Goal: Task Accomplishment & Management: Complete application form

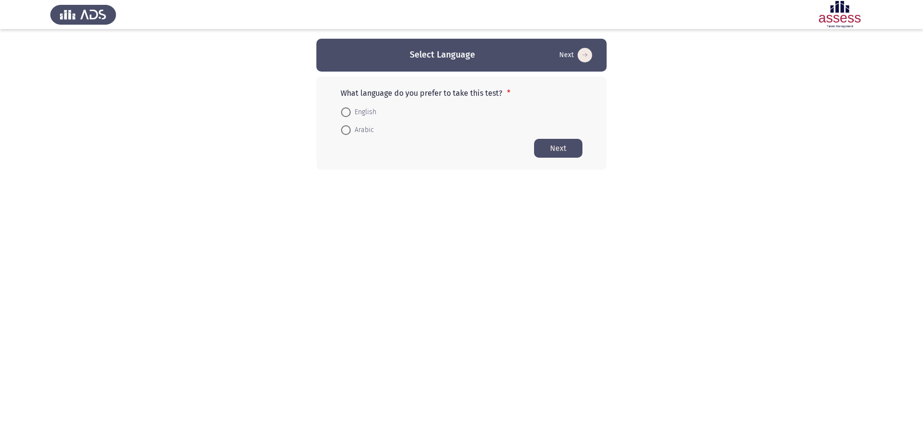
click at [364, 134] on span "Arabic" at bounding box center [362, 130] width 23 height 12
click at [351, 134] on input "Arabic" at bounding box center [346, 130] width 10 height 10
radio input "true"
click at [565, 155] on button "Next" at bounding box center [558, 147] width 48 height 19
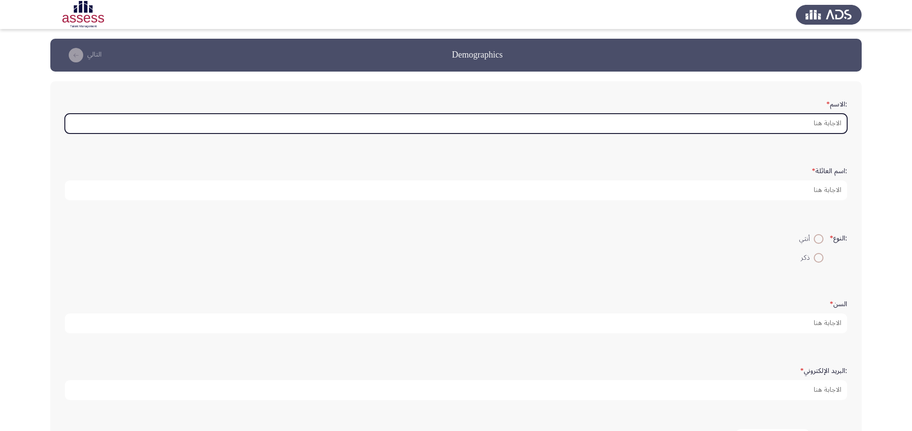
click at [716, 130] on input ":الاسم *" at bounding box center [456, 124] width 782 height 20
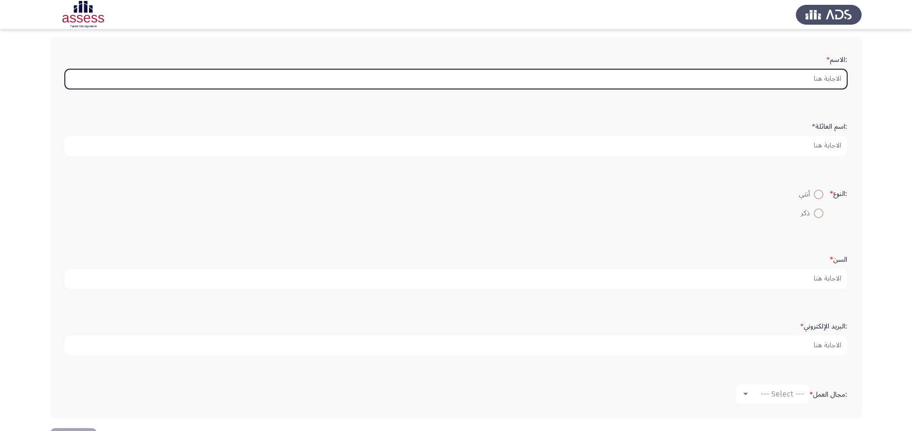
scroll to position [80, 0]
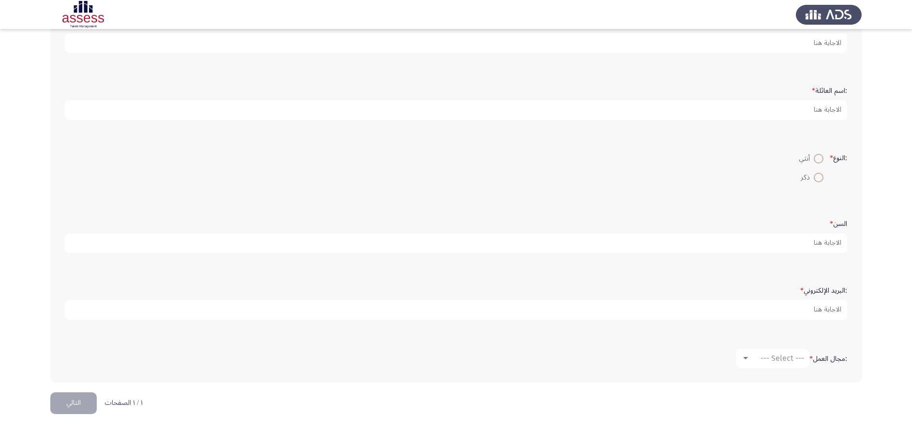
click at [88, 401] on button "التالي" at bounding box center [73, 403] width 46 height 22
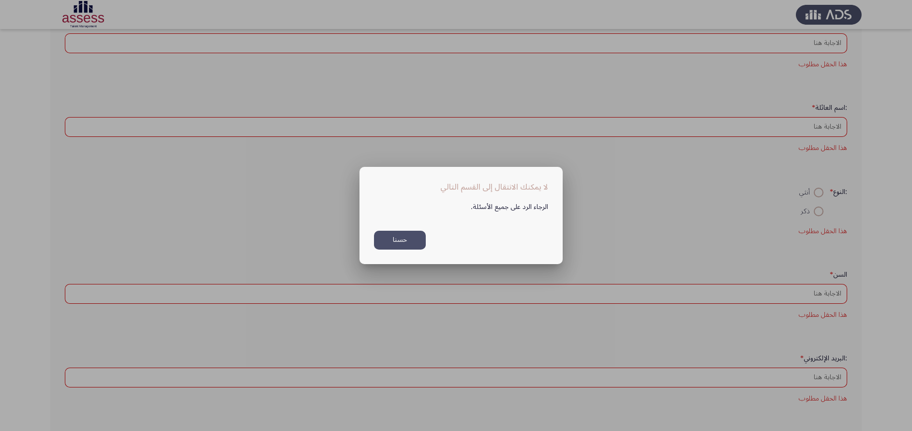
click at [417, 239] on button "حسنا" at bounding box center [400, 240] width 52 height 19
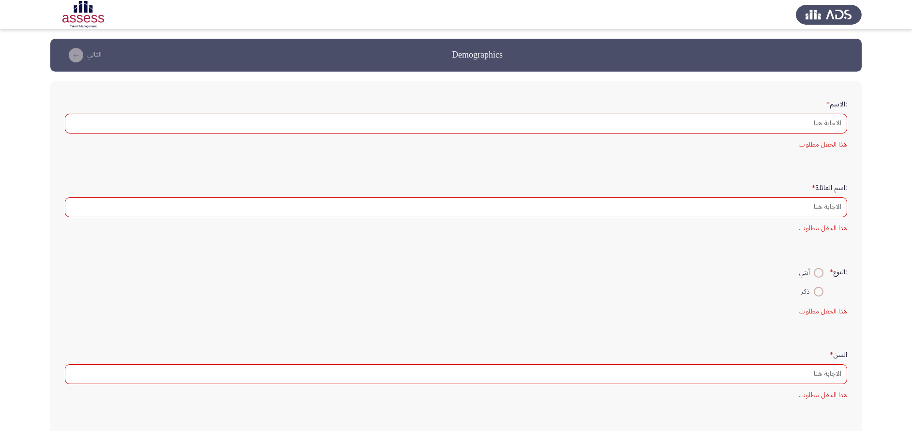
drag, startPoint x: 83, startPoint y: 58, endPoint x: 143, endPoint y: 74, distance: 62.1
click at [138, 73] on div "Demographics التالي :الاسم * هذا الحقل مطلوب :اسم العائلة * هذا الحقل مطلوب :ال…" at bounding box center [455, 307] width 811 height 536
click at [102, 53] on button "التالي" at bounding box center [83, 54] width 43 height 15
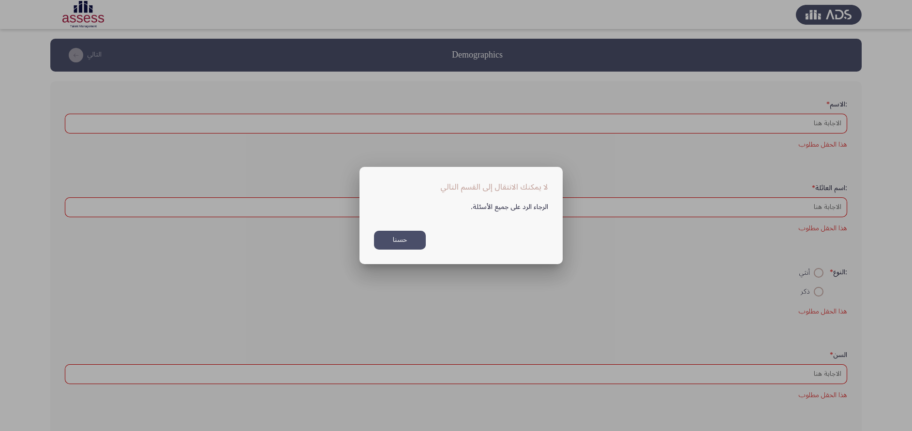
click at [407, 239] on button "حسنا" at bounding box center [400, 240] width 52 height 19
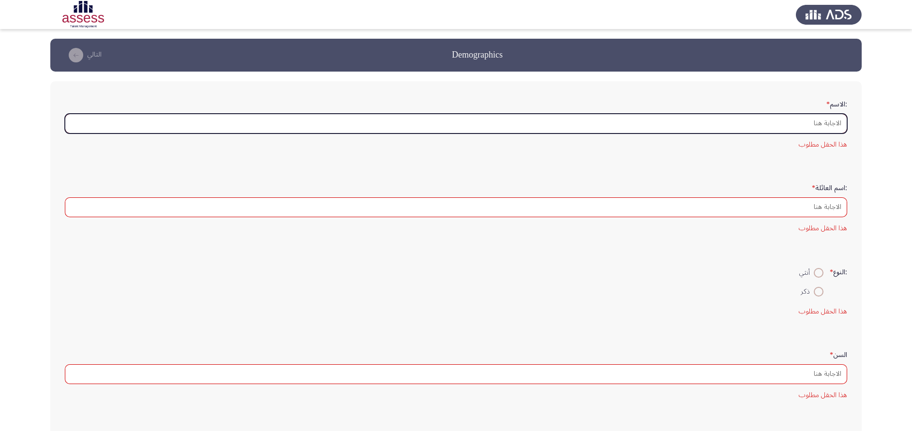
click at [794, 119] on input ":الاسم *" at bounding box center [456, 124] width 782 height 20
click at [536, 121] on input ":الاسم *" at bounding box center [456, 124] width 782 height 20
click at [742, 125] on input ":الاسم *" at bounding box center [456, 124] width 782 height 20
type input "m"
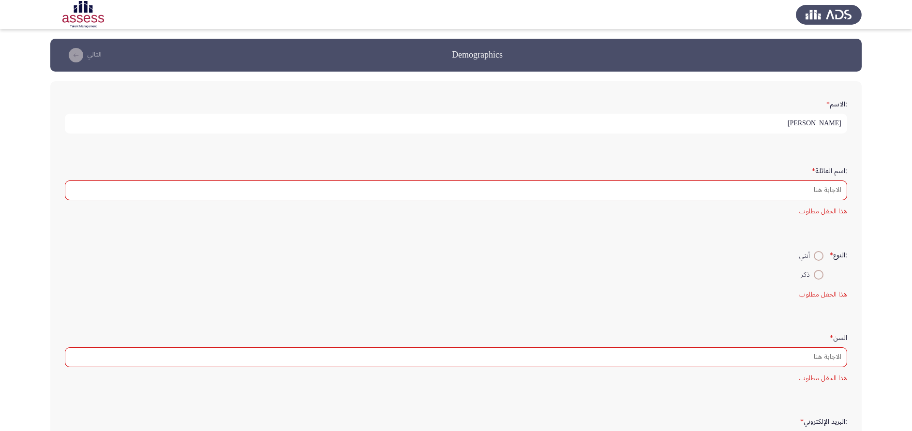
click at [833, 118] on input "[PERSON_NAME]" at bounding box center [456, 124] width 782 height 20
click at [788, 179] on form ":اسم العائلة * هذا الحقل مطلوب" at bounding box center [456, 190] width 782 height 55
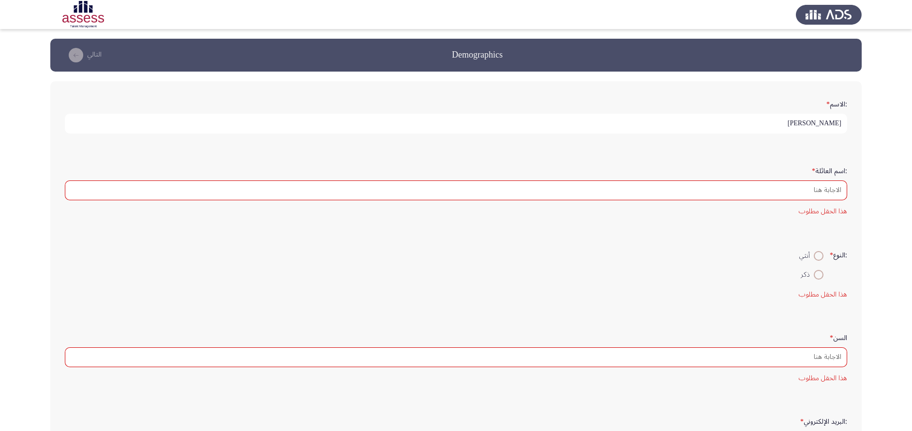
click at [829, 124] on input "[PERSON_NAME]" at bounding box center [456, 124] width 782 height 20
type input "[PERSON_NAME]"
click at [807, 179] on form ":اسم العائلة * هذا الحقل مطلوب" at bounding box center [456, 190] width 782 height 55
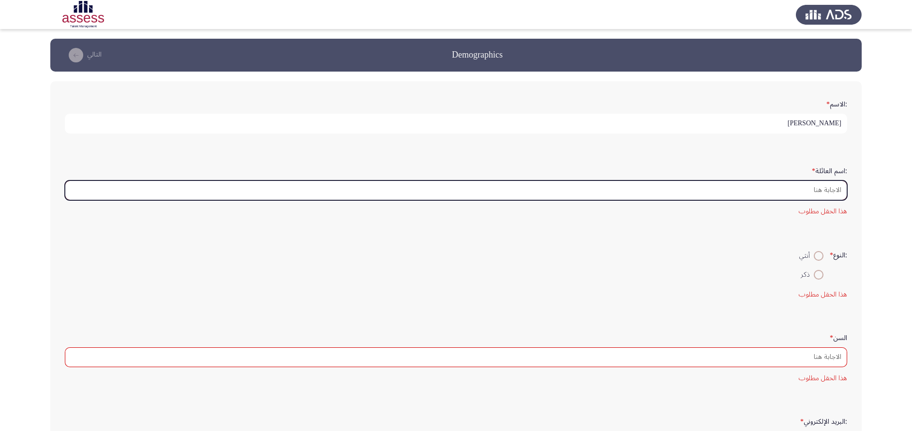
click at [807, 189] on input ":اسم العائلة *" at bounding box center [456, 190] width 782 height 20
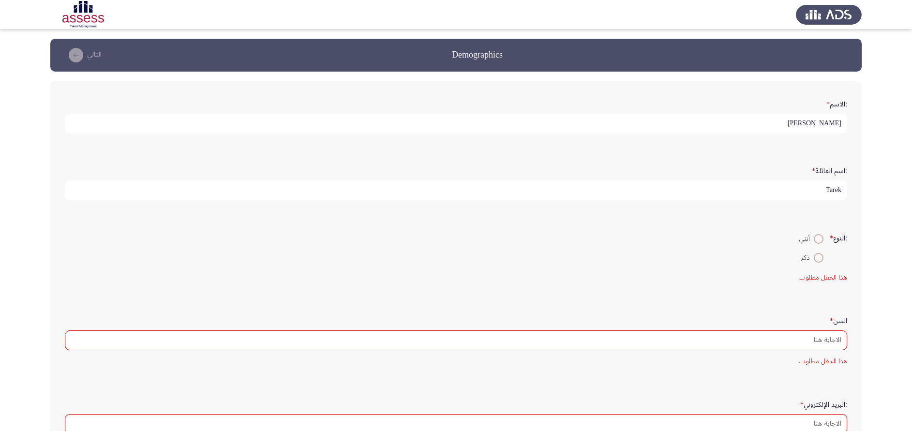
type input "Tarek"
click at [824, 267] on form ":النوع * أنثي ذكر هذا الحقل مطلوب" at bounding box center [456, 256] width 782 height 54
click at [821, 267] on form ":النوع * أنثي ذكر هذا الحقل مطلوب" at bounding box center [456, 256] width 782 height 54
click at [820, 261] on span at bounding box center [819, 258] width 10 height 10
click at [820, 261] on input "ذكر" at bounding box center [819, 258] width 10 height 10
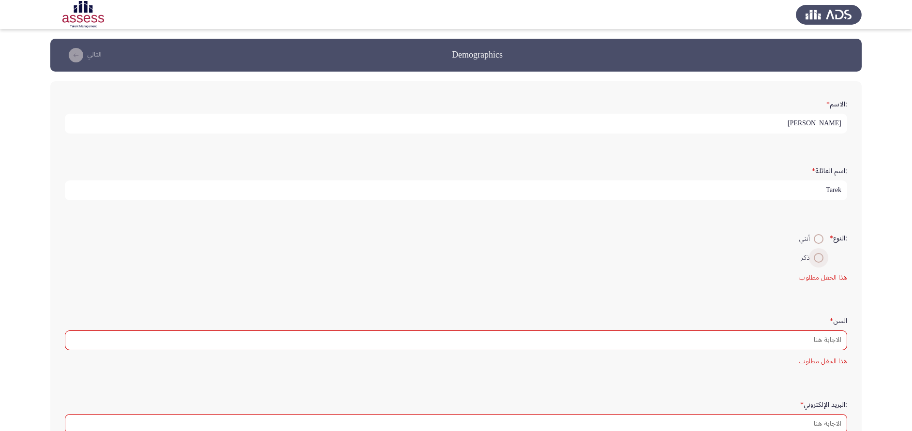
radio input "true"
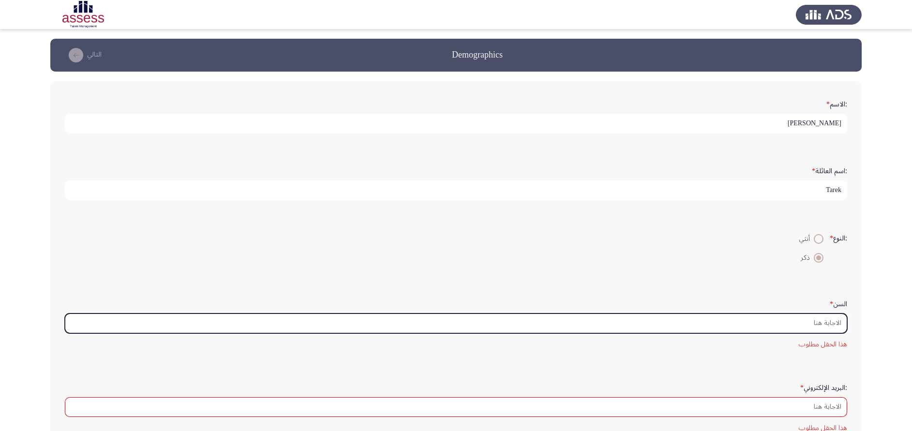
click at [817, 326] on input "السن *" at bounding box center [456, 323] width 782 height 20
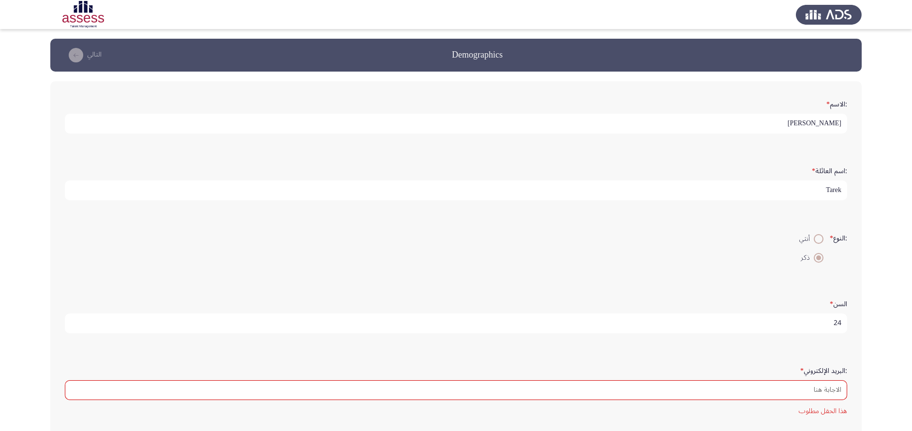
scroll to position [2, 0]
type input "24"
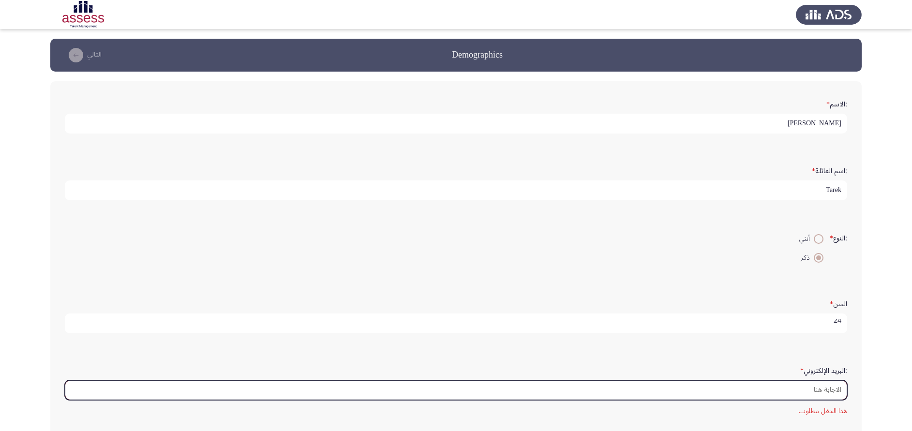
click at [809, 386] on input ":البريد الإلكتروني *" at bounding box center [456, 390] width 782 height 20
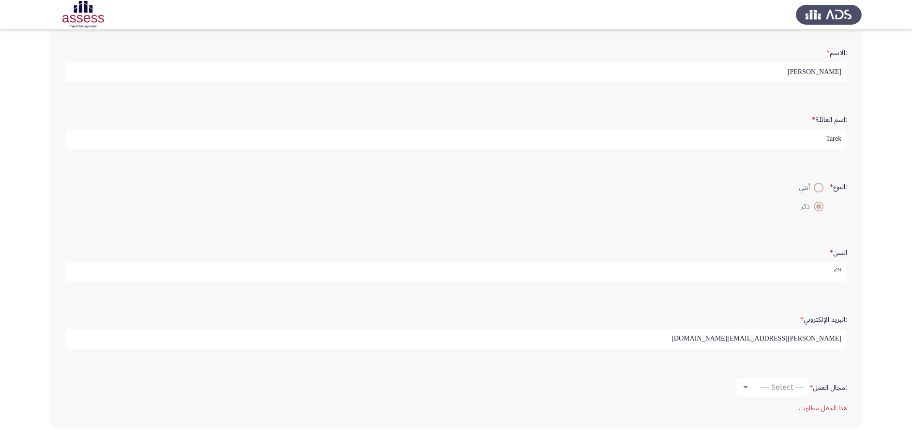
scroll to position [97, 0]
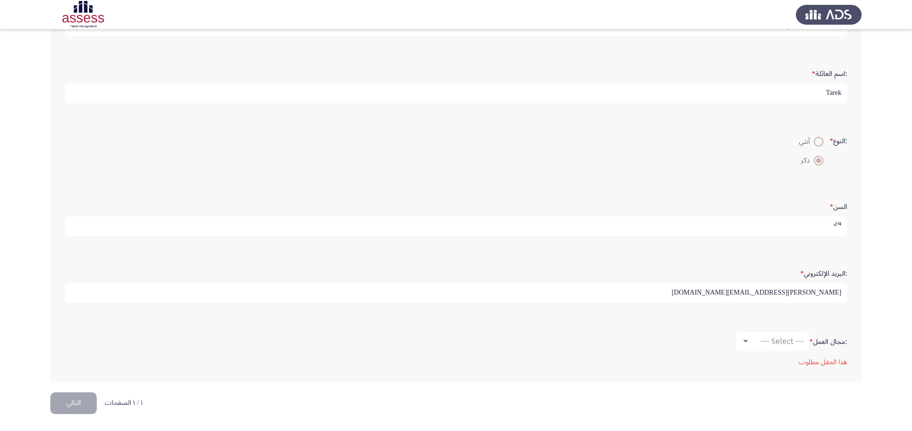
type input "[PERSON_NAME][EMAIL_ADDRESS][DOMAIN_NAME]"
click at [792, 343] on span "--- Select ---" at bounding box center [783, 341] width 44 height 9
click at [773, 327] on span "آخر" at bounding box center [793, 334] width 111 height 23
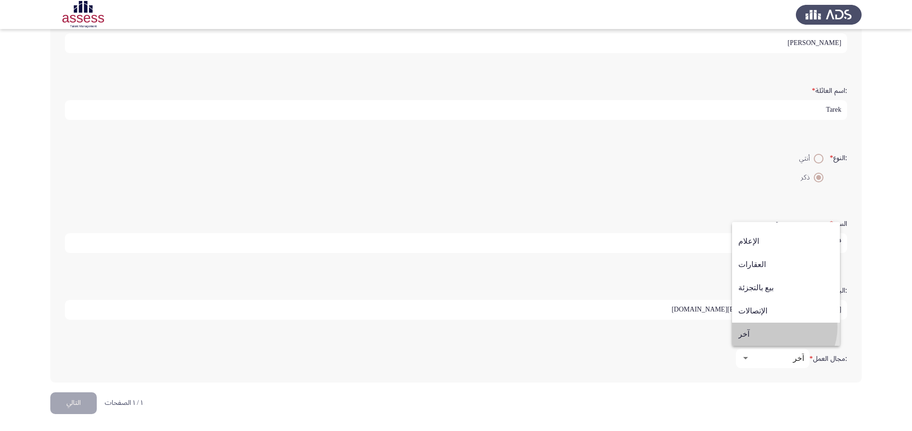
scroll to position [80, 0]
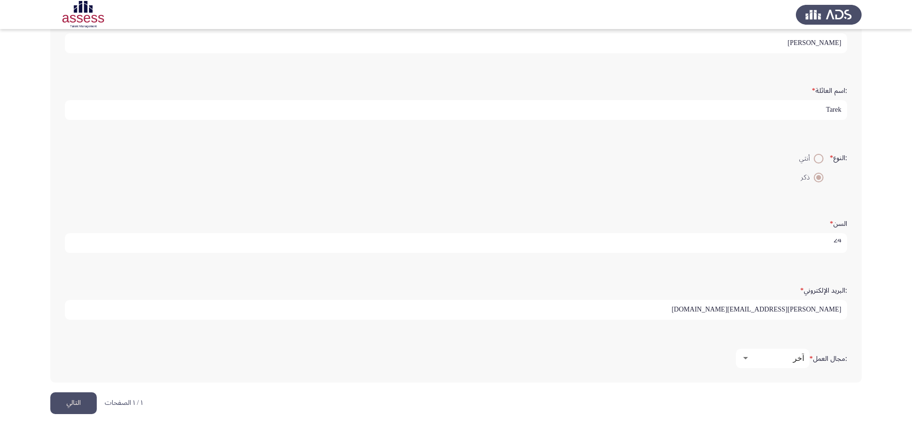
click at [66, 402] on button "التالي" at bounding box center [73, 403] width 46 height 22
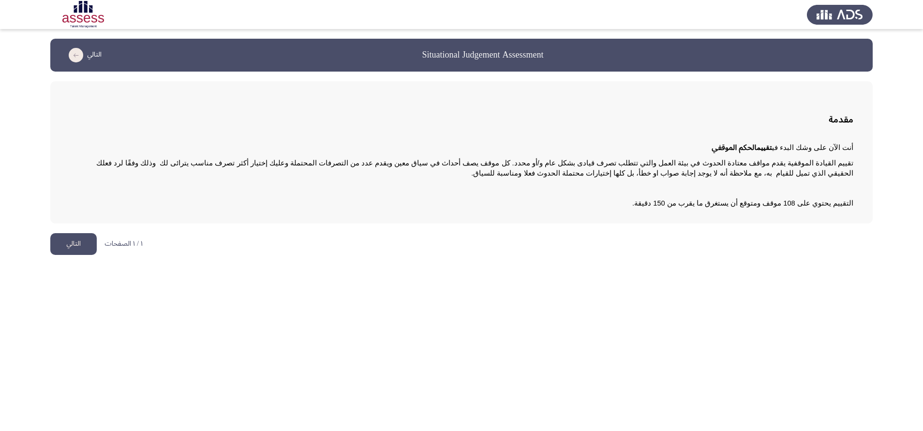
drag, startPoint x: 194, startPoint y: 107, endPoint x: 440, endPoint y: 121, distance: 246.6
click at [440, 121] on app-assessment-container "Situational Judgement Assessment التالي مقدمة أنت الآن على وشك البدء في تقييم ا…" at bounding box center [461, 131] width 923 height 185
drag, startPoint x: 439, startPoint y: 147, endPoint x: 604, endPoint y: 145, distance: 165.0
click at [601, 134] on div "مقدمة أنت الآن على وشك البدء في تقييم الحكم الموقفي تقييم القيادة الموقفية يقدم…" at bounding box center [461, 152] width 822 height 142
click at [634, 161] on span "أنت الآن على وشك البدء في تقييم الحكم الموقفي تقييم القيادة الموقفية يقدم مواقف…" at bounding box center [462, 176] width 784 height 66
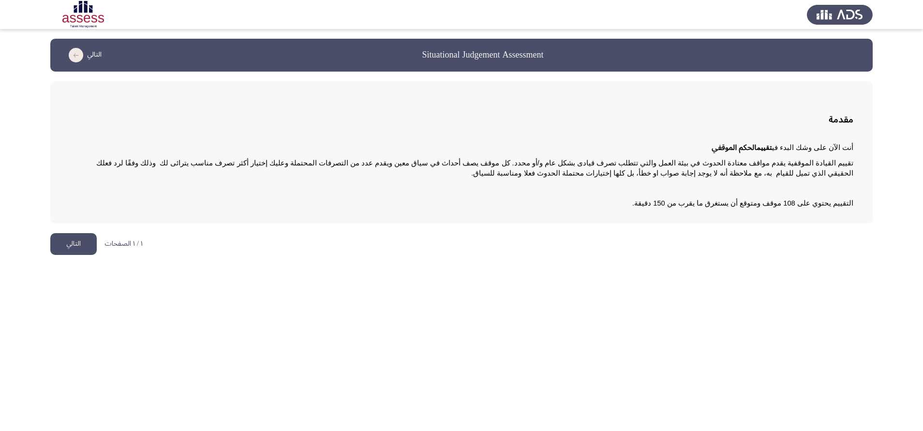
click at [689, 180] on span "أنت الآن على وشك البدء في تقييم الحكم الموقفي تقييم القيادة الموقفية يقدم مواقف…" at bounding box center [462, 176] width 784 height 66
click at [708, 169] on p "تقييم القيادة الموقفية يقدم مواقف معتادة الحدوث في بيئة العمل والتي تتطلب تصرف …" at bounding box center [462, 168] width 784 height 20
click at [712, 164] on span "تقييم القيادة الموقفية يقدم مواقف معتادة الحدوث في بيئة العمل والتي تتطلب تصرف …" at bounding box center [473, 168] width 759 height 18
drag, startPoint x: 712, startPoint y: 164, endPoint x: 709, endPoint y: 214, distance: 50.4
click at [714, 207] on span "أنت الآن على وشك البدء في تقييم الحكم الموقفي تقييم القيادة الموقفية يقدم مواقف…" at bounding box center [462, 176] width 784 height 66
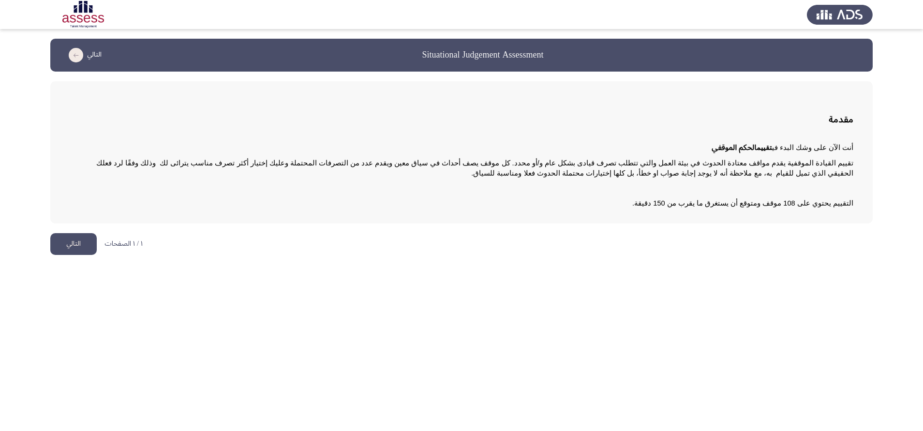
drag, startPoint x: 395, startPoint y: 145, endPoint x: 550, endPoint y: 124, distance: 155.7
click at [550, 124] on div "مقدمة أنت الآن على وشك البدء في تقييم الحكم الموقفي تقييم القيادة الموقفية يقدم…" at bounding box center [461, 152] width 822 height 142
drag, startPoint x: 676, startPoint y: 144, endPoint x: 925, endPoint y: 185, distance: 252.9
click at [923, 185] on html "Situational Judgement Assessment التالي مقدمة أنت الآن على وشك البدء في تقييم ا…" at bounding box center [461, 132] width 923 height 265
drag, startPoint x: 849, startPoint y: 137, endPoint x: 862, endPoint y: 152, distance: 19.2
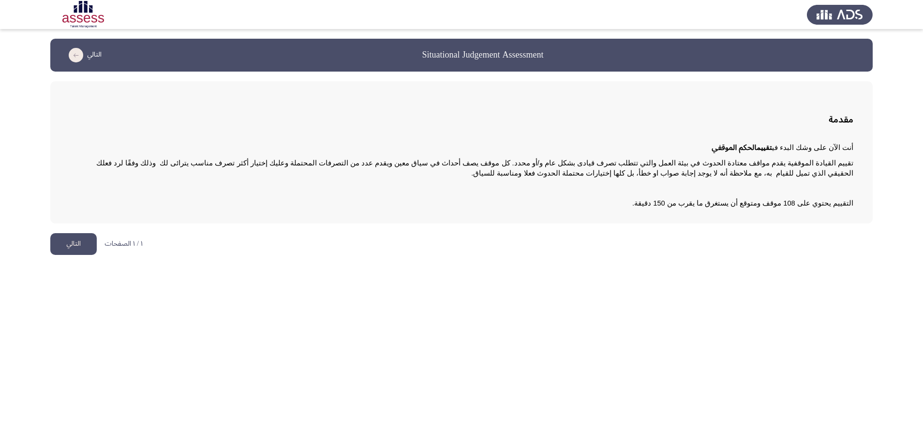
click at [862, 152] on div "مقدمة أنت الآن على وشك البدء في تقييم الحكم الموقفي تقييم القيادة الموقفية يقدم…" at bounding box center [461, 152] width 822 height 142
click at [854, 117] on div "مقدمة أنت الآن على وشك البدء في تقييم الحكم الموقفي تقييم القيادة الموقفية يقدم…" at bounding box center [461, 152] width 822 height 142
click at [847, 145] on span "أنت الآن على وشك البدء في" at bounding box center [812, 148] width 81 height 8
click at [852, 141] on div "مقدمة أنت الآن على وشك البدء في تقييم الحكم الموقفي تقييم القيادة الموقفية يقدم…" at bounding box center [461, 152] width 822 height 142
drag, startPoint x: 210, startPoint y: 167, endPoint x: 287, endPoint y: 168, distance: 77.4
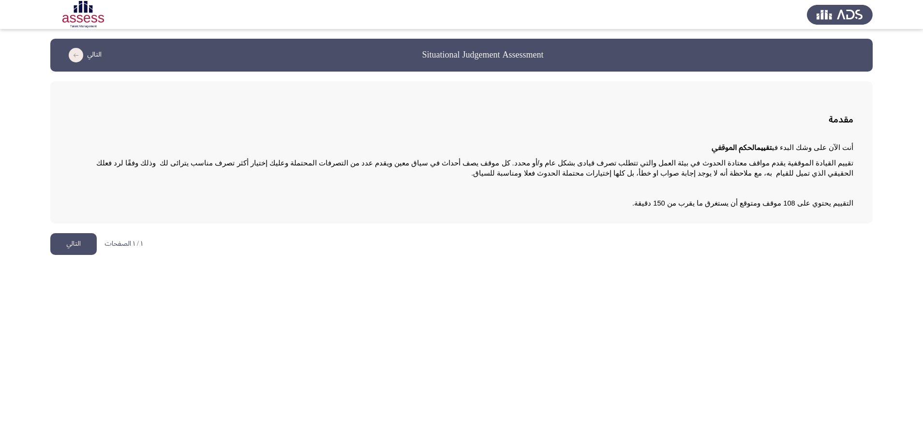
click at [287, 168] on p "تقييم القيادة الموقفية يقدم مواقف معتادة الحدوث في بيئة العمل والتي تتطلب تصرف …" at bounding box center [462, 168] width 784 height 20
drag, startPoint x: 768, startPoint y: 169, endPoint x: 776, endPoint y: 170, distance: 8.4
click at [776, 170] on span "تقييم القيادة الموقفية يقدم مواقف معتادة الحدوث في بيئة العمل والتي تتطلب تصرف …" at bounding box center [473, 168] width 759 height 18
drag, startPoint x: 703, startPoint y: 199, endPoint x: 726, endPoint y: 214, distance: 27.6
click at [726, 213] on div "أنت الآن على وشك البدء في تقييم الحكم الموقفي تقييم القيادة الموقفية يقدم مواقف…" at bounding box center [462, 178] width 784 height 71
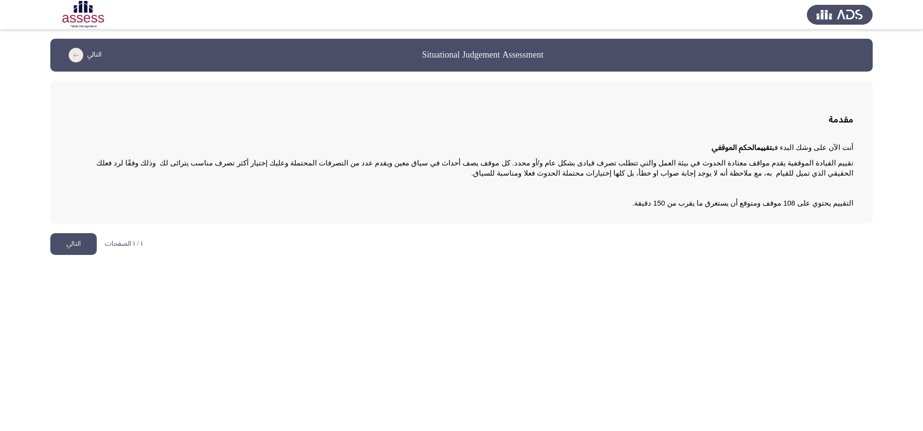
drag, startPoint x: 736, startPoint y: 152, endPoint x: 755, endPoint y: 164, distance: 22.0
click at [755, 164] on span "أنت الآن على وشك البدء في تقييم الحكم الموقفي تقييم القيادة الموقفية يقدم مواقف…" at bounding box center [462, 176] width 784 height 66
drag, startPoint x: 693, startPoint y: 208, endPoint x: 775, endPoint y: 194, distance: 83.4
click at [775, 194] on span "أنت الآن على وشك البدء في تقييم الحكم الموقفي تقييم القيادة الموقفية يقدم مواقف…" at bounding box center [462, 176] width 784 height 66
drag, startPoint x: 781, startPoint y: 178, endPoint x: 781, endPoint y: 170, distance: 7.7
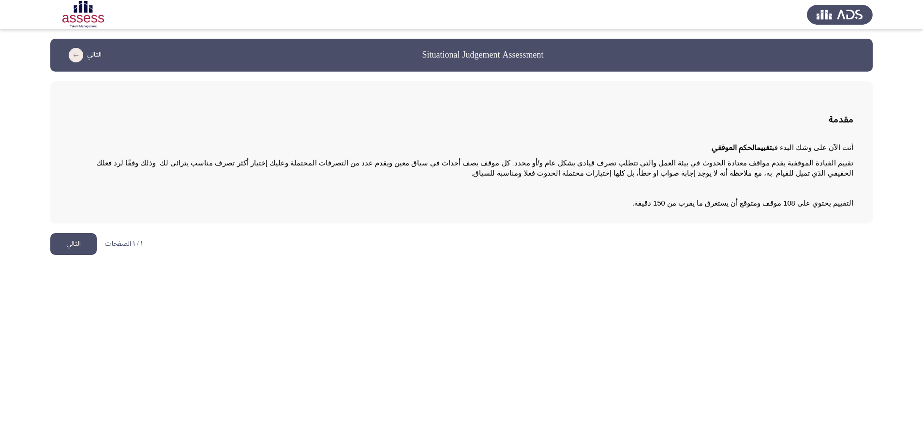
click at [781, 171] on p "تقييم القيادة الموقفية يقدم مواقف معتادة الحدوث في بيئة العمل والتي تتطلب تصرف …" at bounding box center [462, 168] width 784 height 20
click at [781, 170] on span "تقييم القيادة الموقفية يقدم مواقف معتادة الحدوث في بيئة العمل والتي تتطلب تصرف …" at bounding box center [473, 168] width 759 height 18
click at [761, 168] on span "تقييم القيادة الموقفية يقدم مواقف معتادة الحدوث في بيئة العمل والتي تتطلب تصرف …" at bounding box center [473, 168] width 759 height 18
click at [757, 171] on span "تقييم القيادة الموقفية يقدم مواقف معتادة الحدوث في بيئة العمل والتي تتطلب تصرف …" at bounding box center [473, 168] width 759 height 18
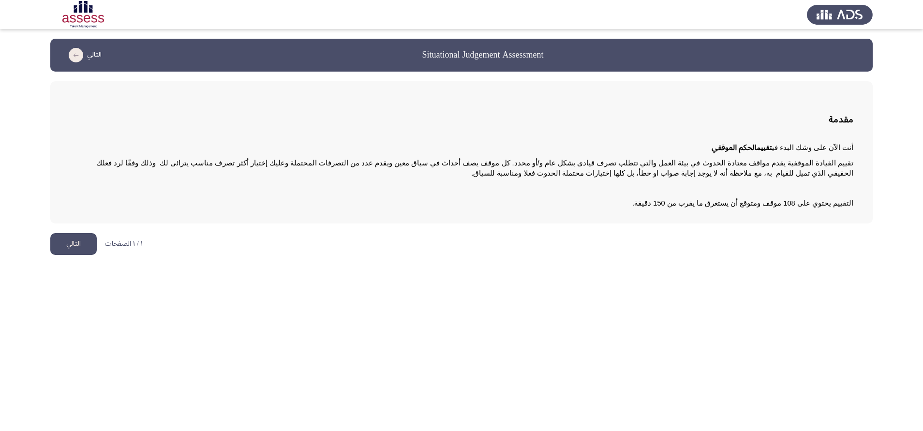
click at [67, 256] on html "Situational Judgement Assessment التالي مقدمة أنت الآن على وشك البدء في تقييم ا…" at bounding box center [461, 132] width 923 height 265
click at [69, 240] on button "التالي" at bounding box center [73, 244] width 46 height 22
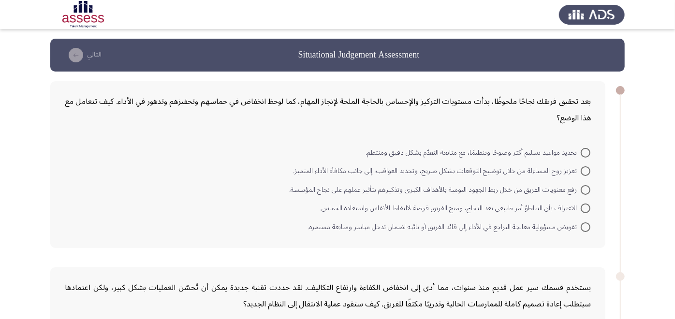
drag, startPoint x: 445, startPoint y: 102, endPoint x: 388, endPoint y: 102, distance: 57.6
click at [388, 102] on div "بعد تحقيق فريقك نجاحًا ملحوظًا، بدأت مستويات التركيز والإحساس بالحاجة الملحة لإ…" at bounding box center [328, 109] width 526 height 33
click at [360, 103] on div "بعد تحقيق فريقك نجاحًا ملحوظًا، بدأت مستويات التركيز والإحساس بالحاجة الملحة لإ…" at bounding box center [328, 109] width 526 height 33
click at [273, 106] on div "بعد تحقيق فريقك نجاحًا ملحوظًا، بدأت مستويات التركيز والإحساس بالحاجة الملحة لإ…" at bounding box center [328, 109] width 526 height 33
click at [466, 107] on div "بعد تحقيق فريقك نجاحًا ملحوظًا، بدأت مستويات التركيز والإحساس بالحاجة الملحة لإ…" at bounding box center [328, 109] width 526 height 33
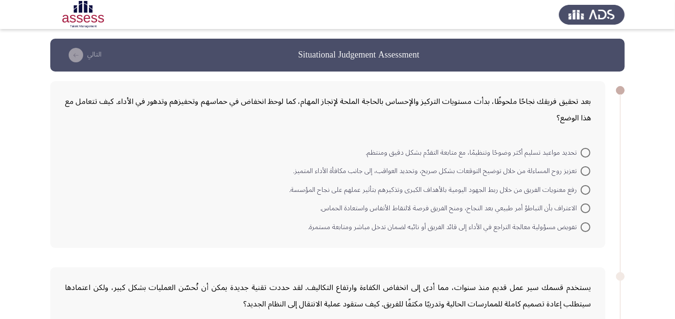
drag, startPoint x: 405, startPoint y: 99, endPoint x: 360, endPoint y: 99, distance: 44.5
click at [360, 99] on div "بعد تحقيق فريقك نجاحًا ملحوظًا، بدأت مستويات التركيز والإحساس بالحاجة الملحة لإ…" at bounding box center [328, 109] width 526 height 33
click at [477, 96] on div "بعد تحقيق فريقك نجاحًا ملحوظًا، بدأت مستويات التركيز والإحساس بالحاجة الملحة لإ…" at bounding box center [328, 109] width 526 height 33
click at [545, 110] on div "بعد تحقيق فريقك نجاحًا ملحوظًا، بدأت مستويات التركيز والإحساس بالحاجة الملحة لإ…" at bounding box center [328, 109] width 526 height 33
drag, startPoint x: 560, startPoint y: 105, endPoint x: 479, endPoint y: 115, distance: 81.4
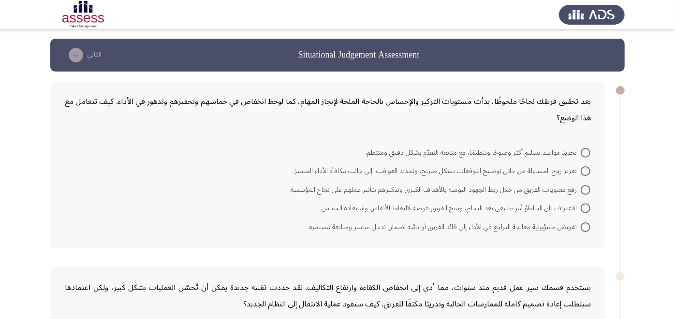
click at [479, 115] on div "بعد تحقيق فريقك نجاحًا ملحوظًا، بدأت مستويات التركيز والإحساس بالحاجة الملحة لإ…" at bounding box center [328, 109] width 526 height 33
drag, startPoint x: 337, startPoint y: 106, endPoint x: 348, endPoint y: 109, distance: 11.4
click at [348, 109] on div "بعد تحقيق فريقك نجاحًا ملحوظًا، بدأت مستويات التركيز والإحساس بالحاجة الملحة لإ…" at bounding box center [328, 109] width 526 height 33
click at [349, 109] on div "بعد تحقيق فريقك نجاحًا ملحوظًا، بدأت مستويات التركيز والإحساس بالحاجة الملحة لإ…" at bounding box center [328, 109] width 526 height 33
click at [350, 107] on div "بعد تحقيق فريقك نجاحًا ملحوظًا، بدأت مستويات التركيز والإحساس بالحاجة الملحة لإ…" at bounding box center [328, 109] width 526 height 33
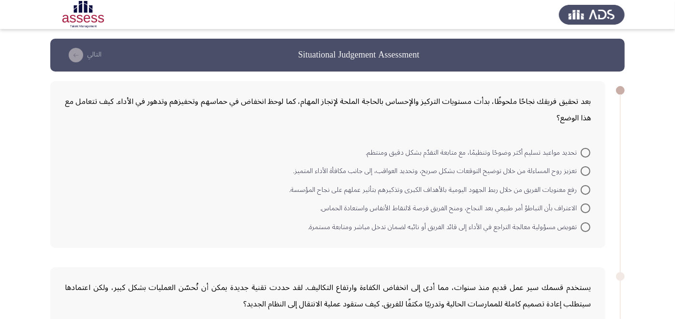
click at [350, 107] on div "بعد تحقيق فريقك نجاحًا ملحوظًا، بدأت مستويات التركيز والإحساس بالحاجة الملحة لإ…" at bounding box center [328, 109] width 526 height 33
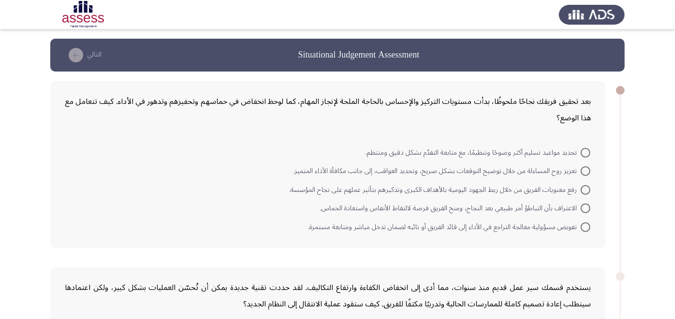
click at [350, 107] on div "بعد تحقيق فريقك نجاحًا ملحوظًا، بدأت مستويات التركيز والإحساس بالحاجة الملحة لإ…" at bounding box center [328, 109] width 526 height 33
